Goal: Check status

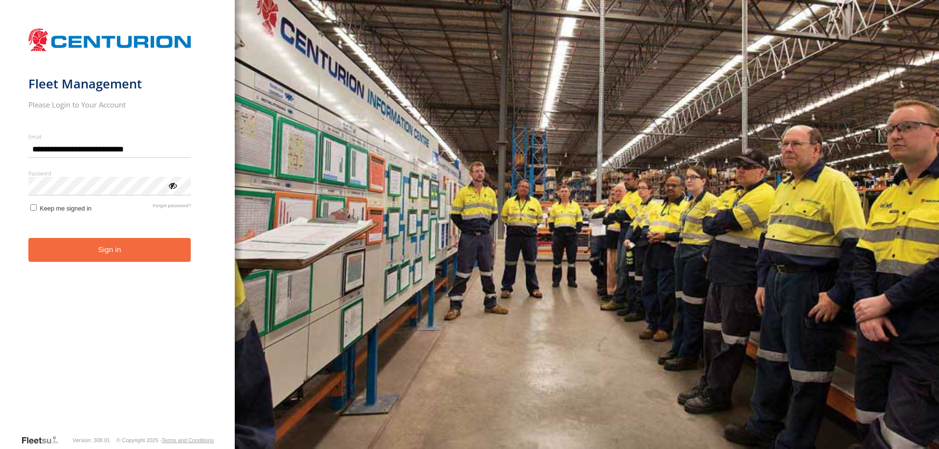
click at [143, 256] on button "Sign in" at bounding box center [109, 250] width 163 height 24
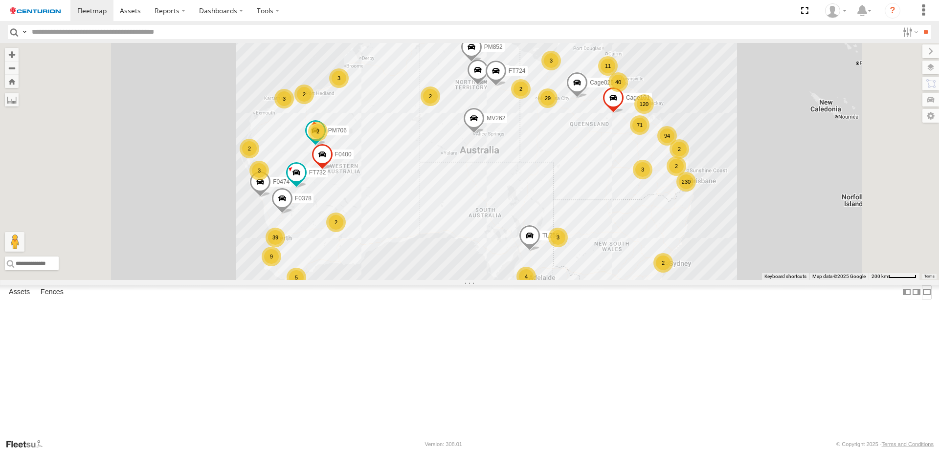
click at [922, 300] on label at bounding box center [927, 293] width 10 height 14
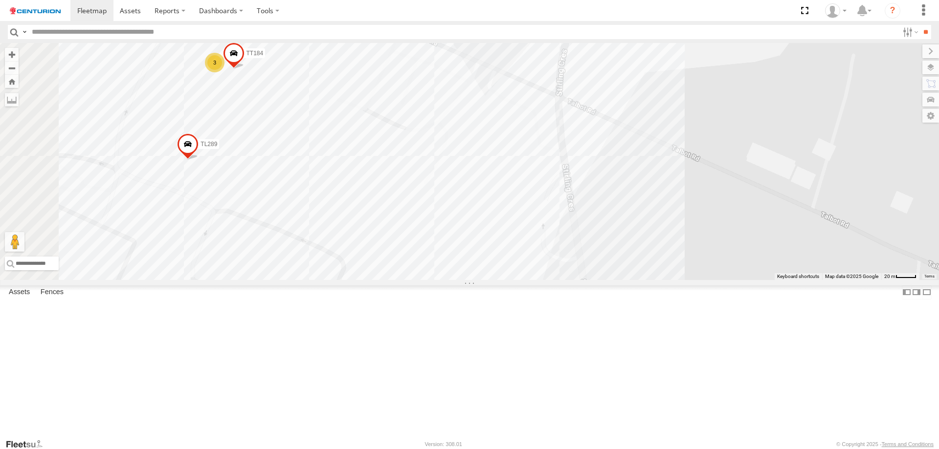
drag, startPoint x: 274, startPoint y: 187, endPoint x: 360, endPoint y: 248, distance: 105.2
click at [361, 268] on div "F0474 MV283 TL250 FT724 MV262 D0473 FT732 Cage101 Cage025 F0400 PM706 PM852 F03…" at bounding box center [469, 161] width 939 height 237
